Goal: Task Accomplishment & Management: Manage account settings

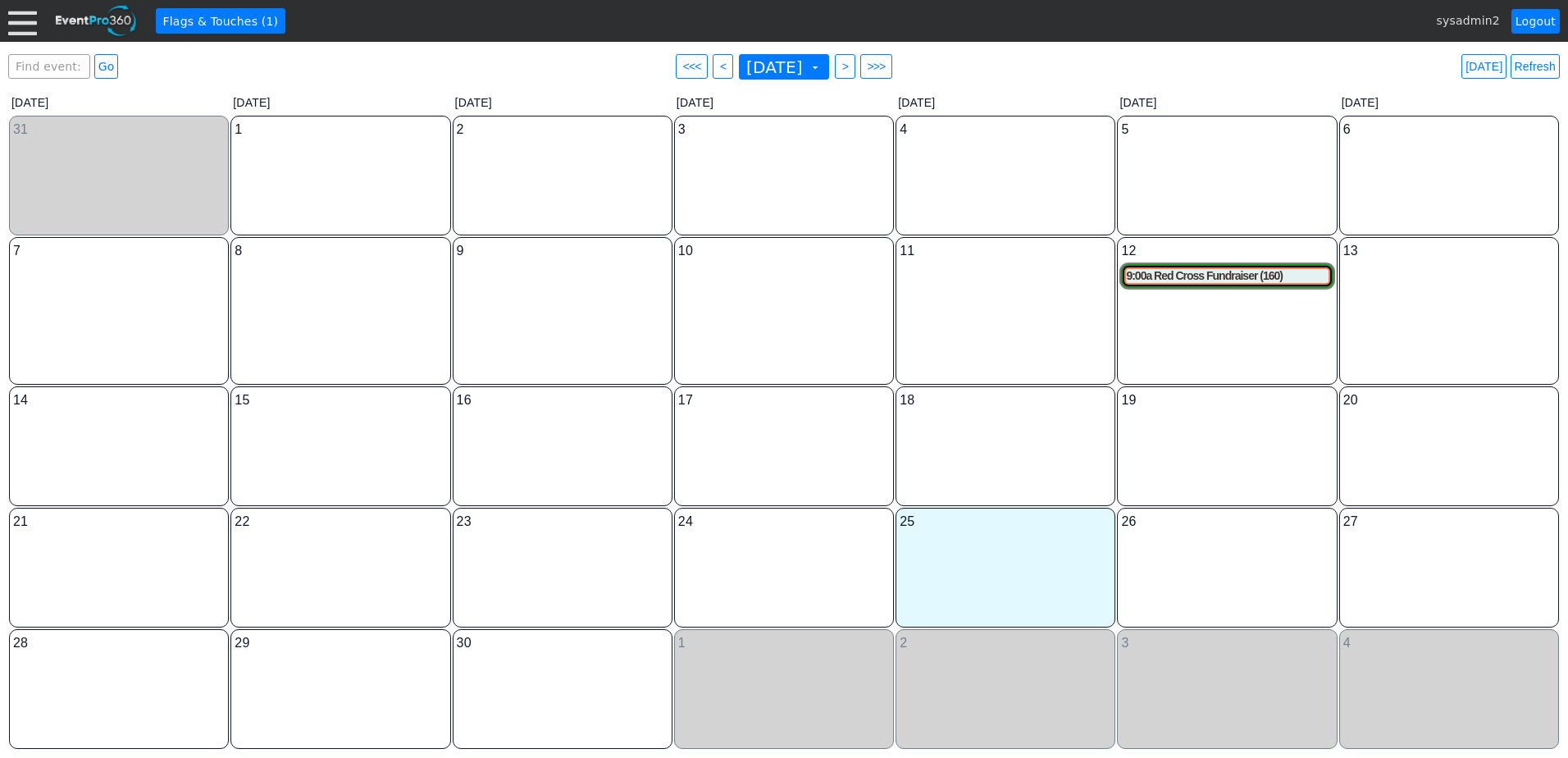
click at [21, 25] on div at bounding box center [22, 20] width 29 height 29
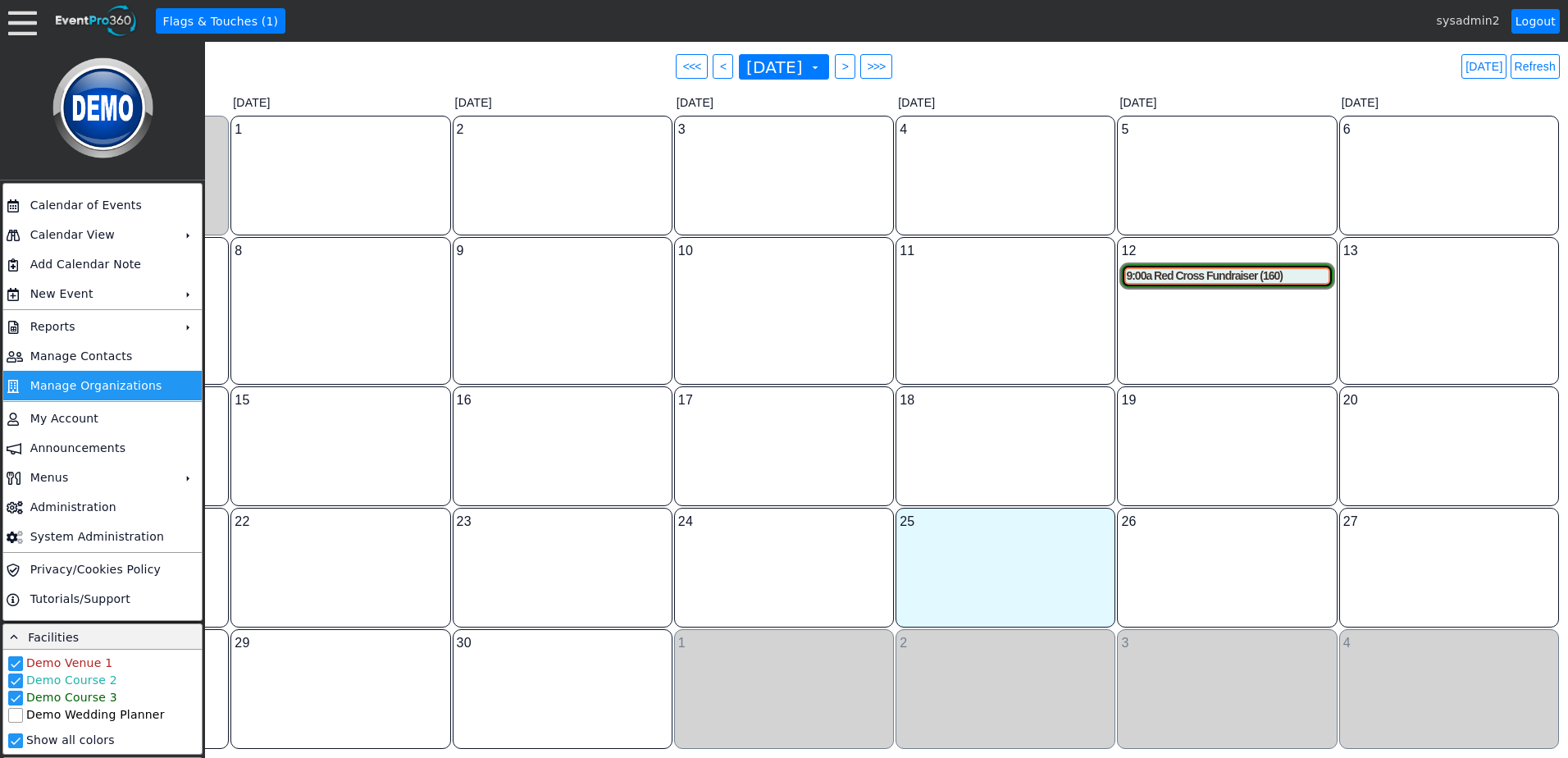
click at [82, 380] on td "Manage Organizations" at bounding box center [99, 385] width 151 height 30
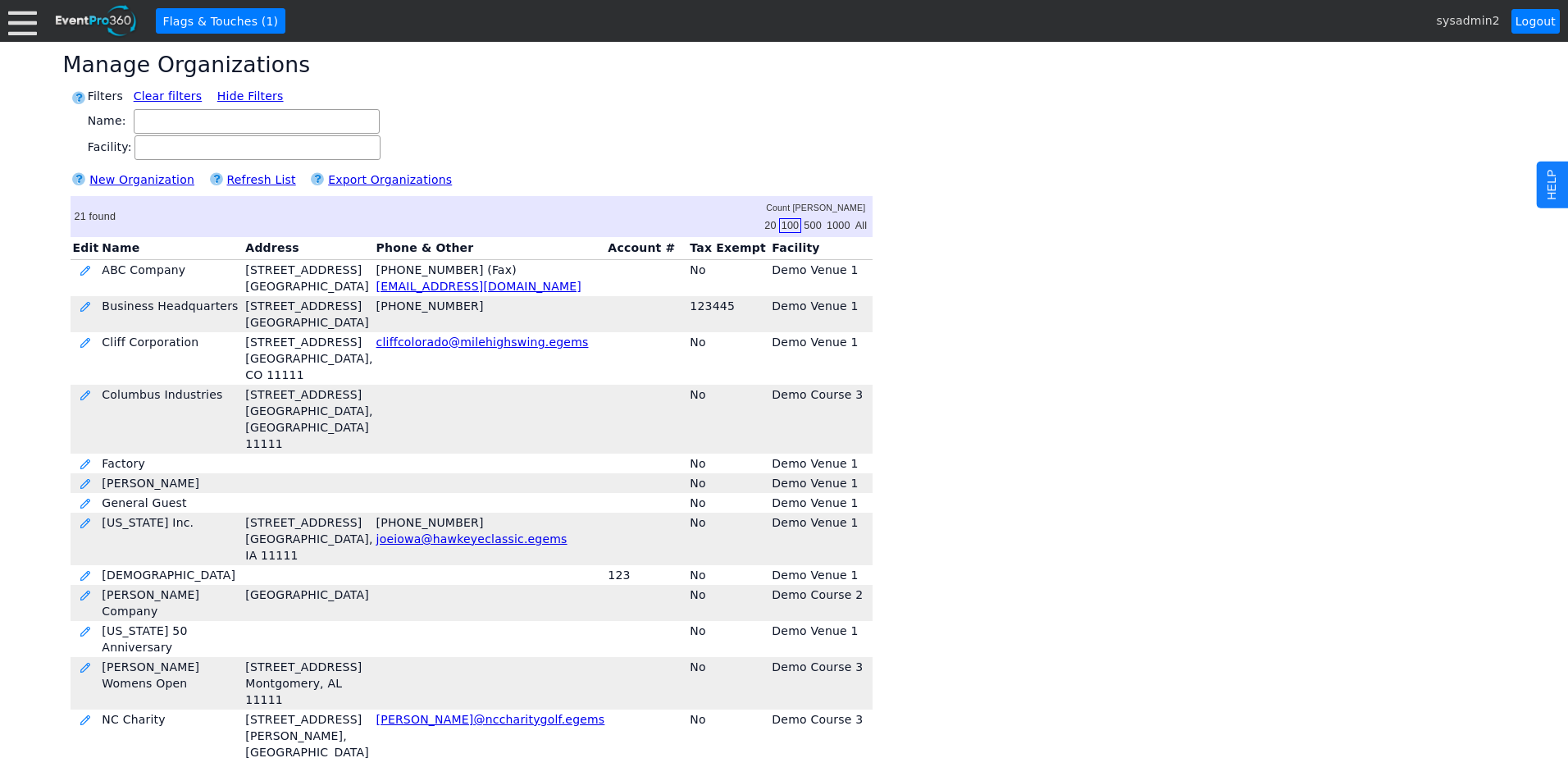
click at [1554, 175] on div "HELP" at bounding box center [1556, 184] width 41 height 46
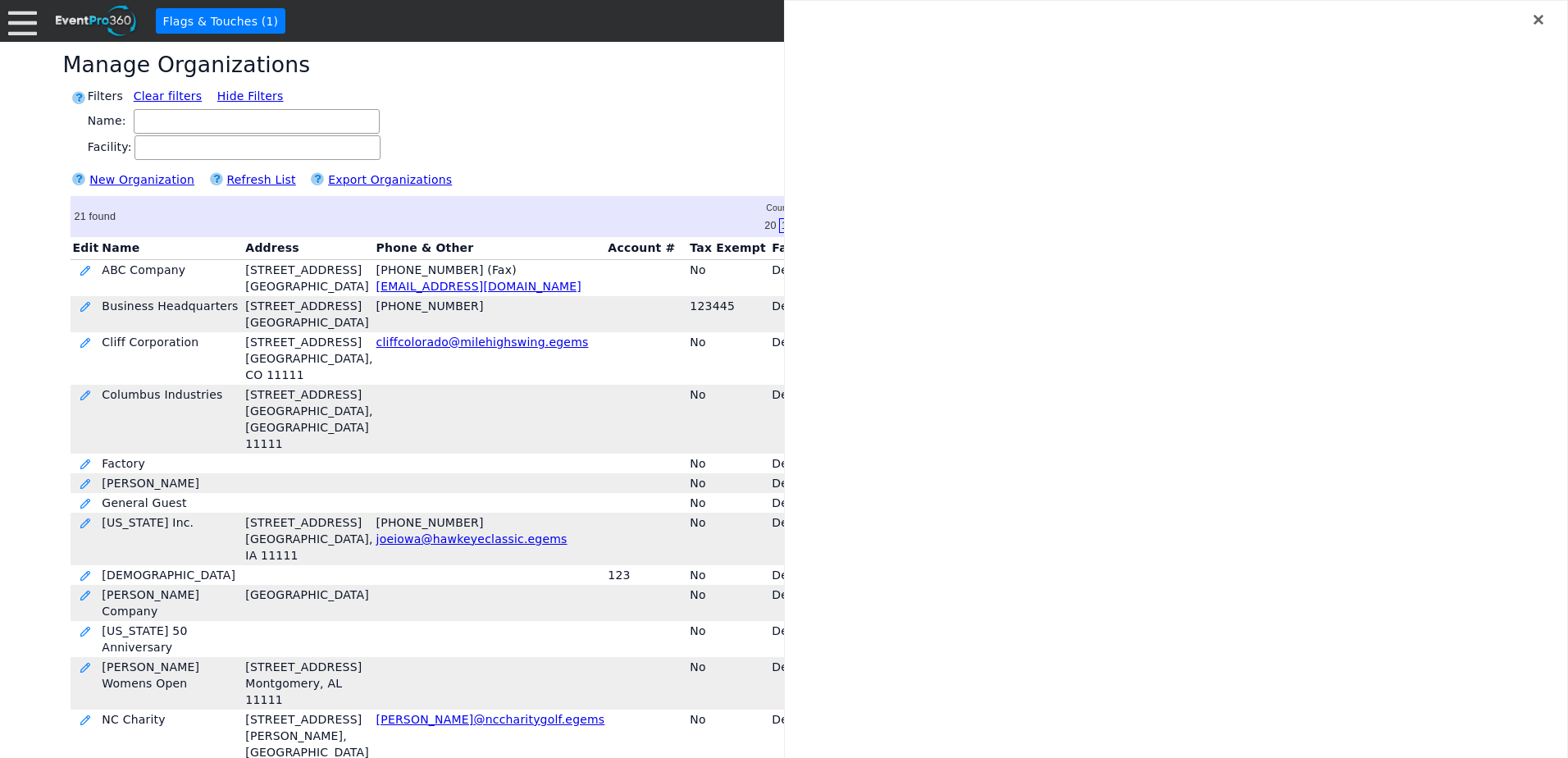
drag, startPoint x: 1540, startPoint y: 18, endPoint x: 1524, endPoint y: 16, distance: 16.1
click at [1540, 18] on icon at bounding box center [1537, 19] width 10 height 10
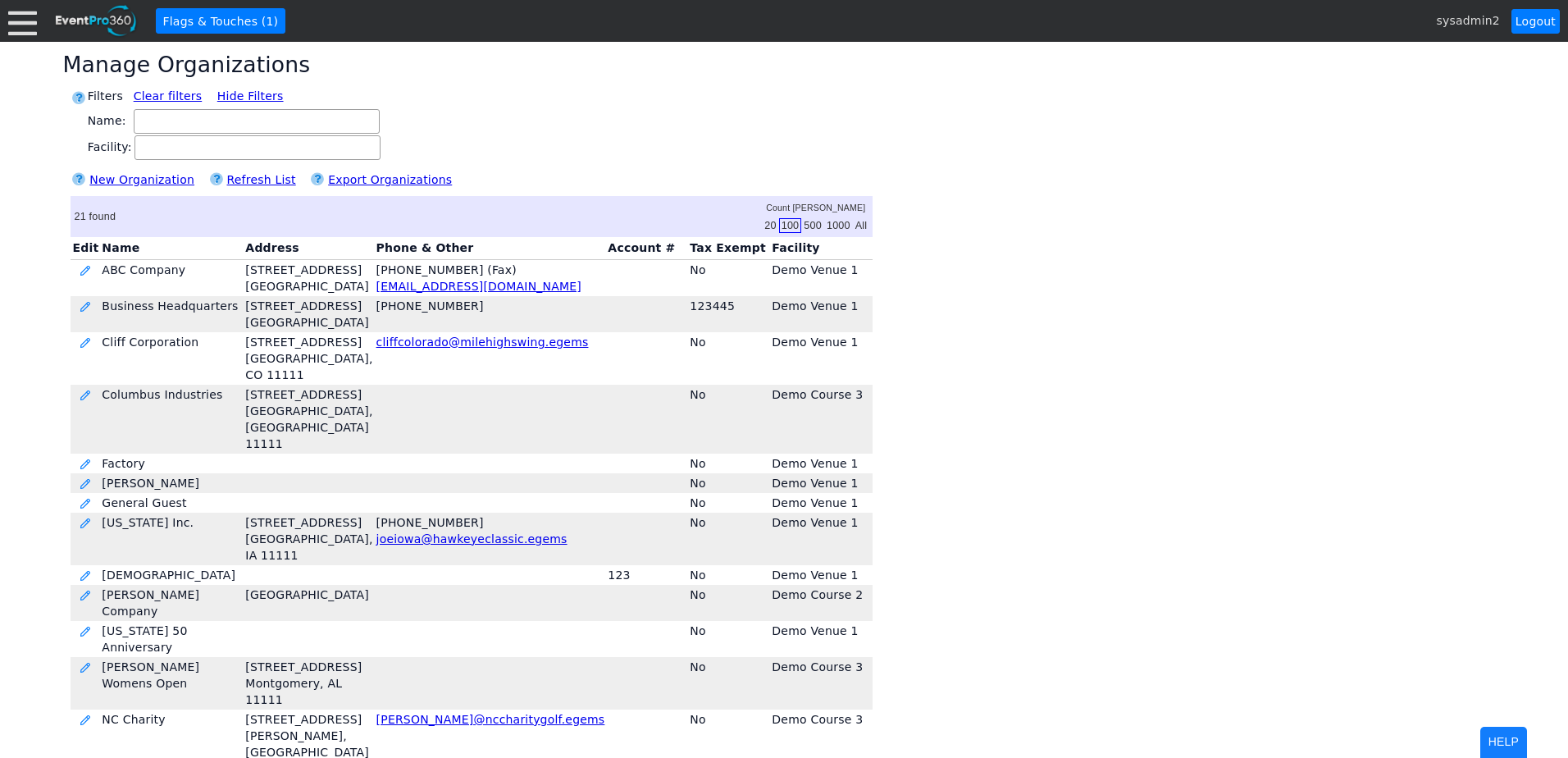
click at [1505, 739] on div "HELP" at bounding box center [1503, 747] width 46 height 41
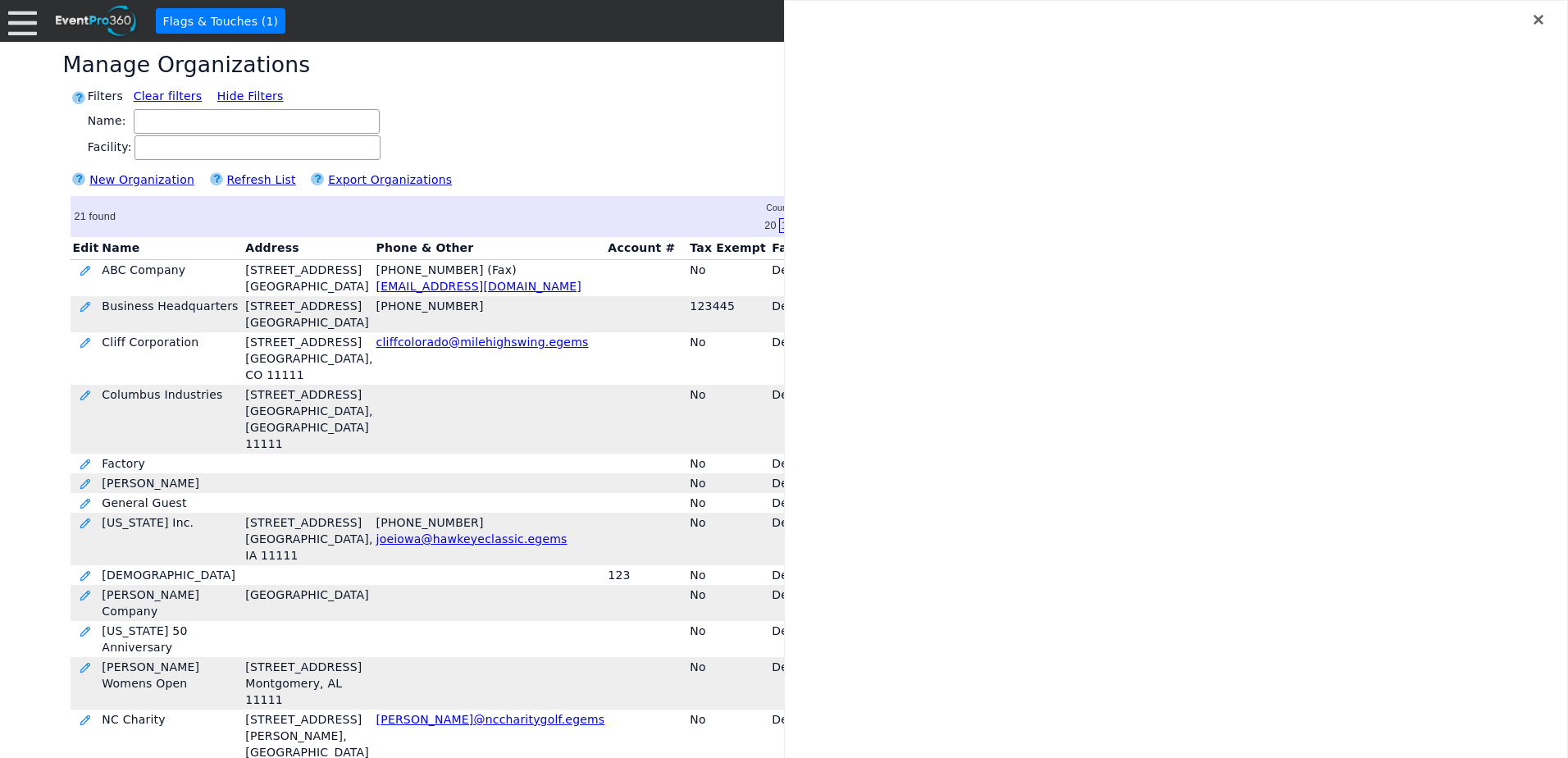
click at [1537, 21] on icon at bounding box center [1537, 19] width 10 height 10
